Goal: Information Seeking & Learning: Learn about a topic

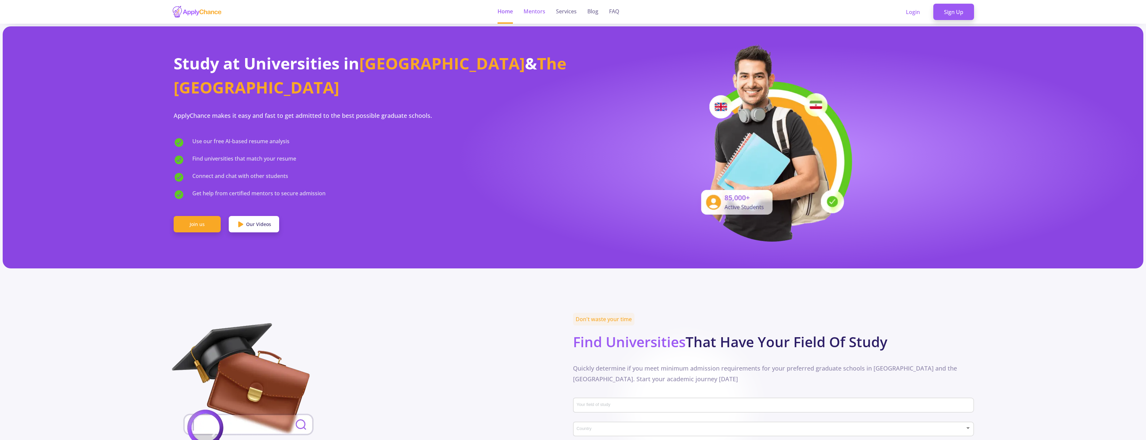
click at [535, 18] on link "Mentors" at bounding box center [535, 12] width 22 height 24
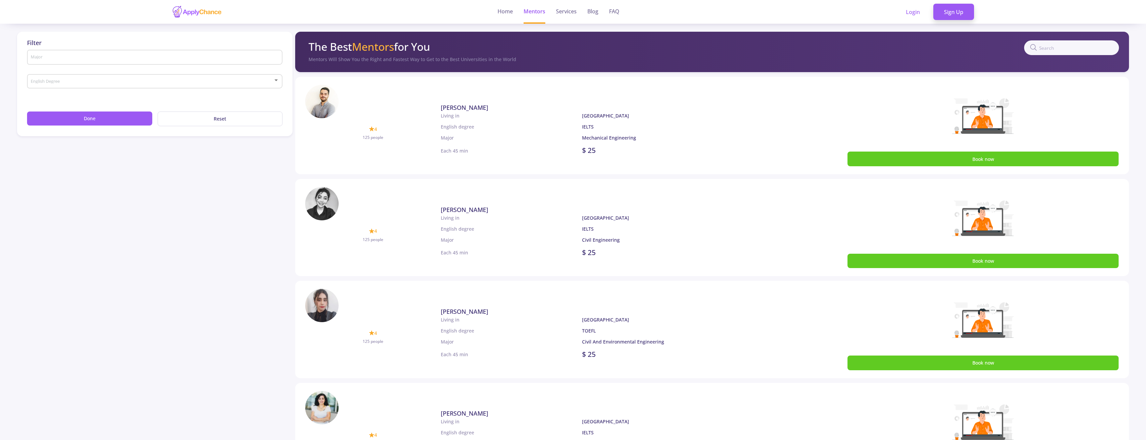
click at [1083, 41] on input "text" at bounding box center [1072, 47] width 95 height 15
type input "saba"
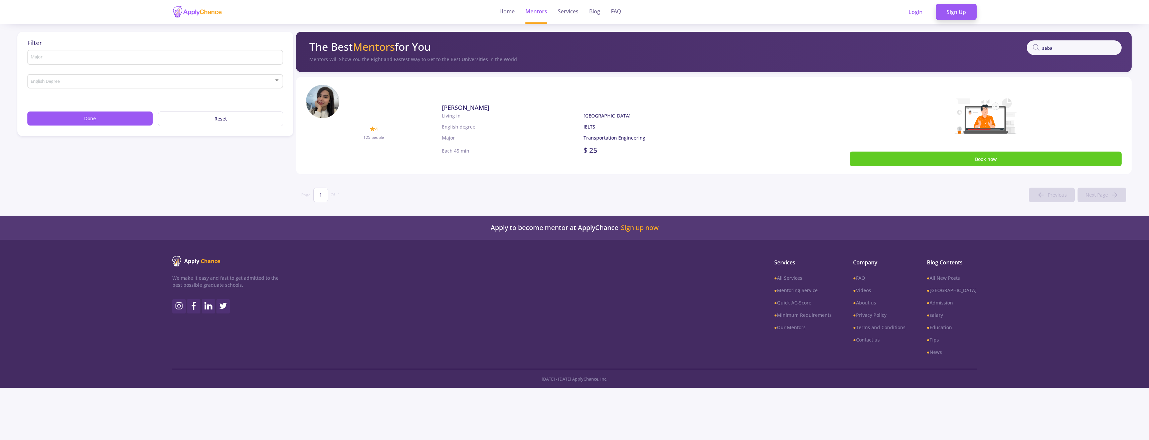
click at [1061, 46] on input "saba" at bounding box center [1074, 47] width 95 height 15
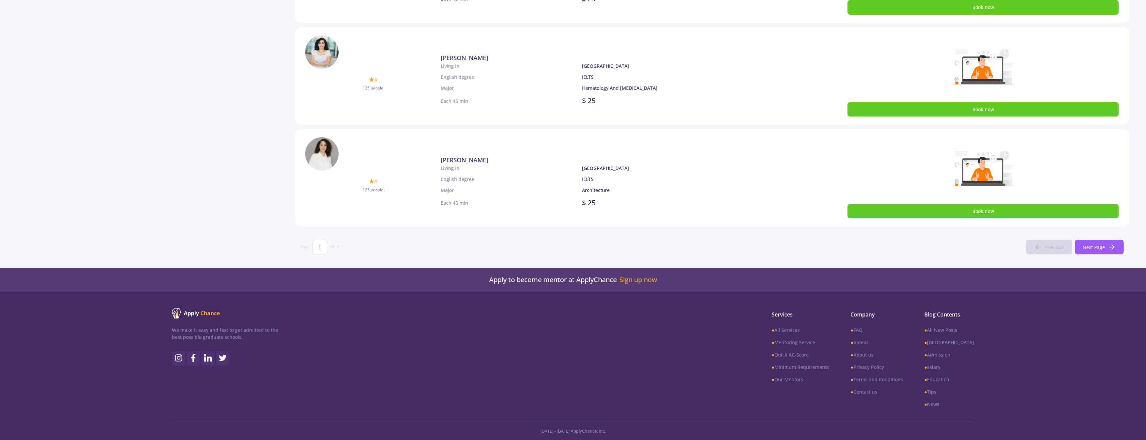
scroll to position [337, 0]
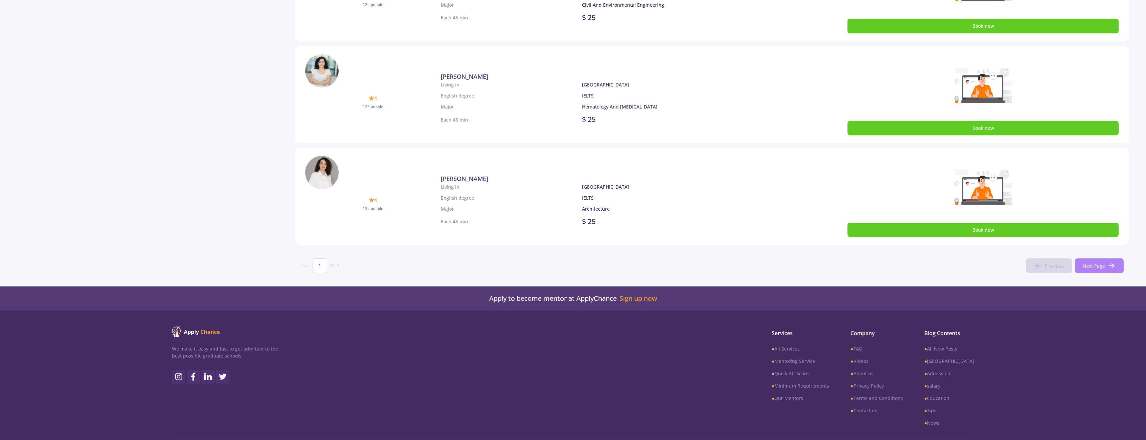
click at [1093, 268] on span "Next Page" at bounding box center [1094, 266] width 22 height 7
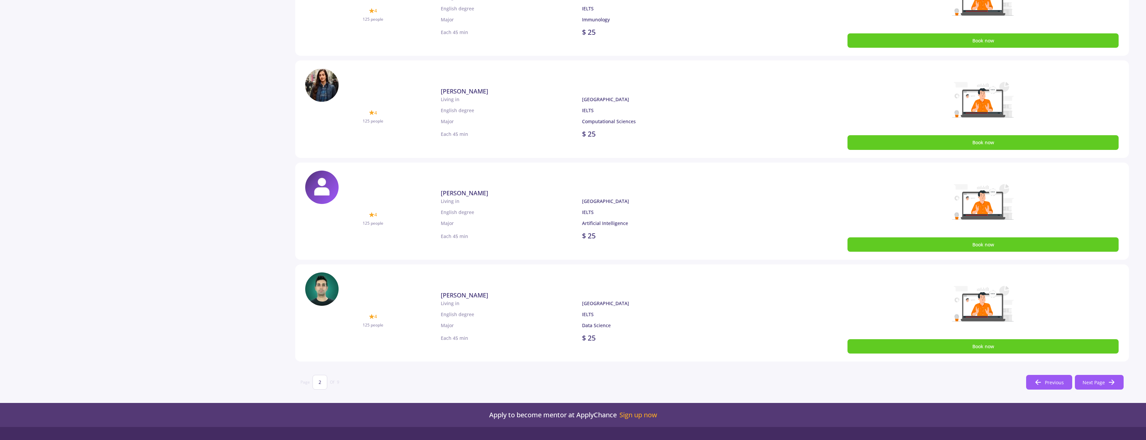
scroll to position [356, 0]
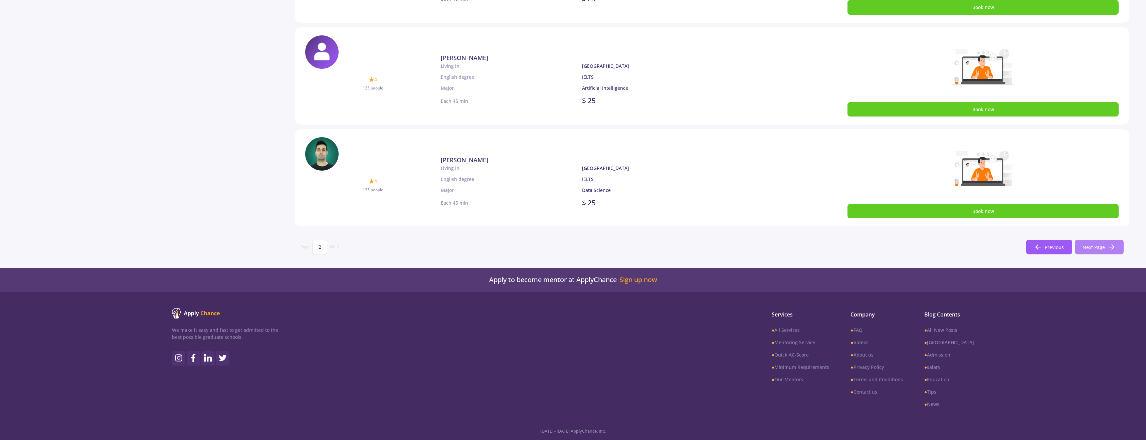
click at [1086, 247] on span "Next Page" at bounding box center [1094, 247] width 22 height 7
click at [1117, 247] on button "Next Page" at bounding box center [1099, 247] width 49 height 15
click at [1089, 254] on button "Next Page" at bounding box center [1099, 247] width 49 height 15
type input "5"
